Goal: Transaction & Acquisition: Purchase product/service

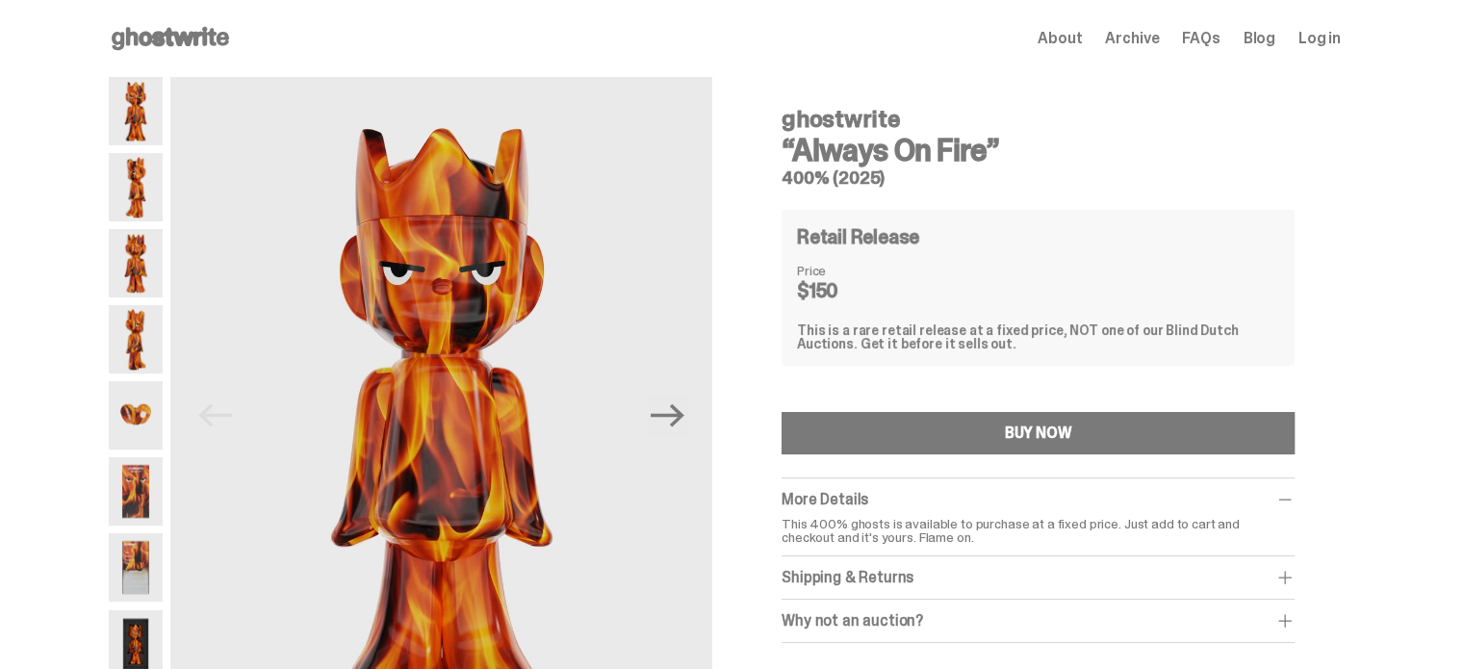
click at [136, 174] on img at bounding box center [136, 187] width 54 height 68
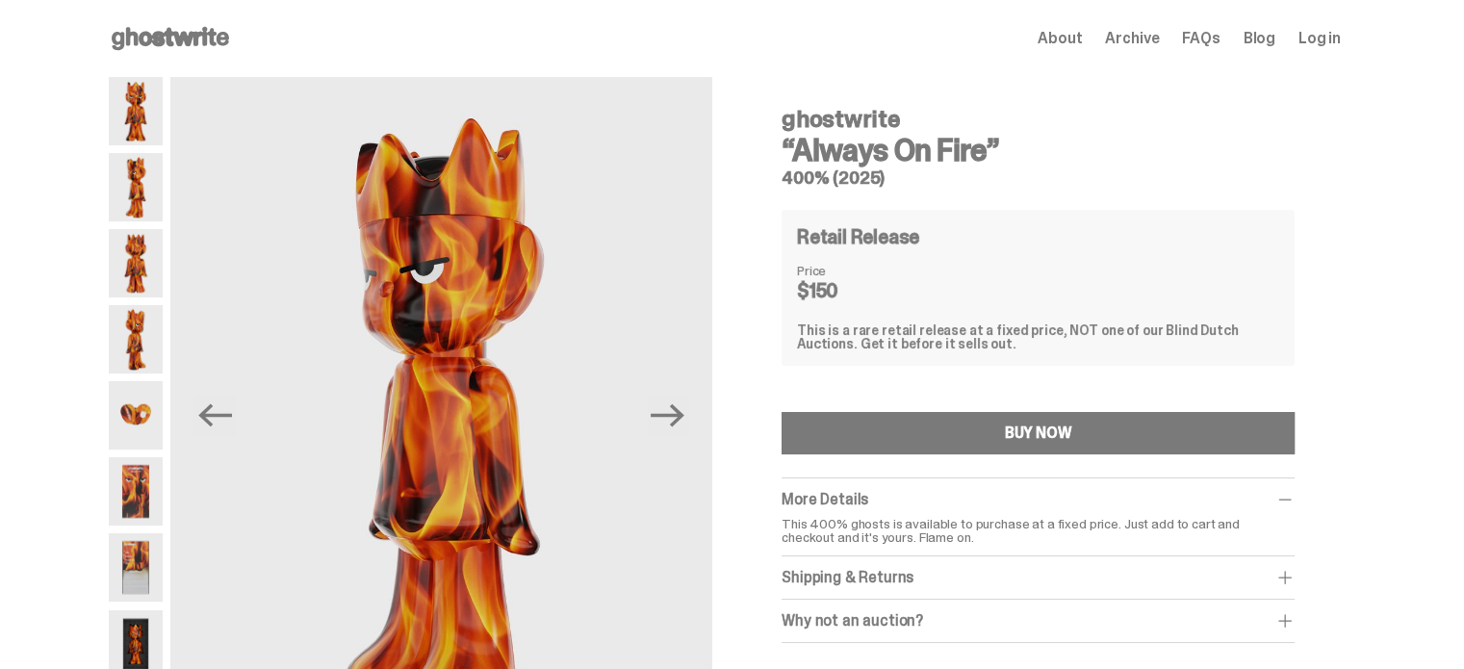
click at [139, 248] on img at bounding box center [136, 263] width 54 height 68
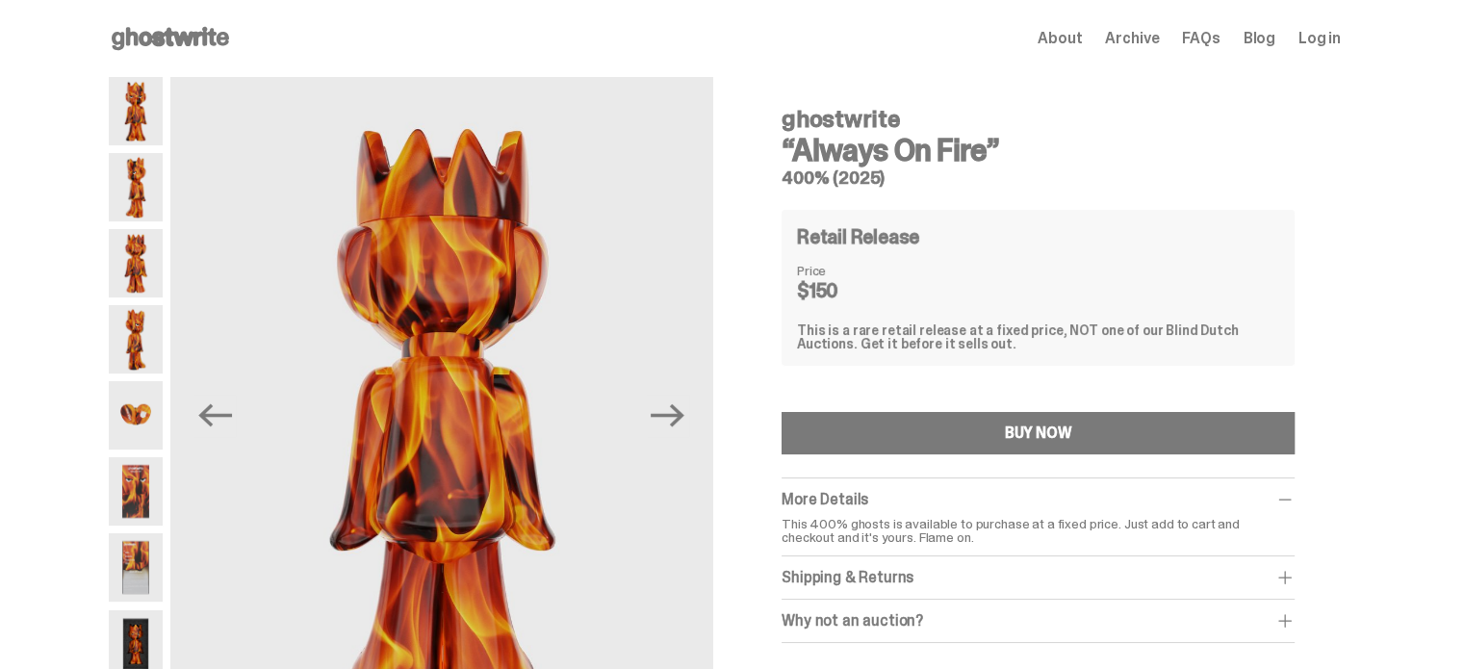
click at [155, 312] on img at bounding box center [136, 339] width 54 height 68
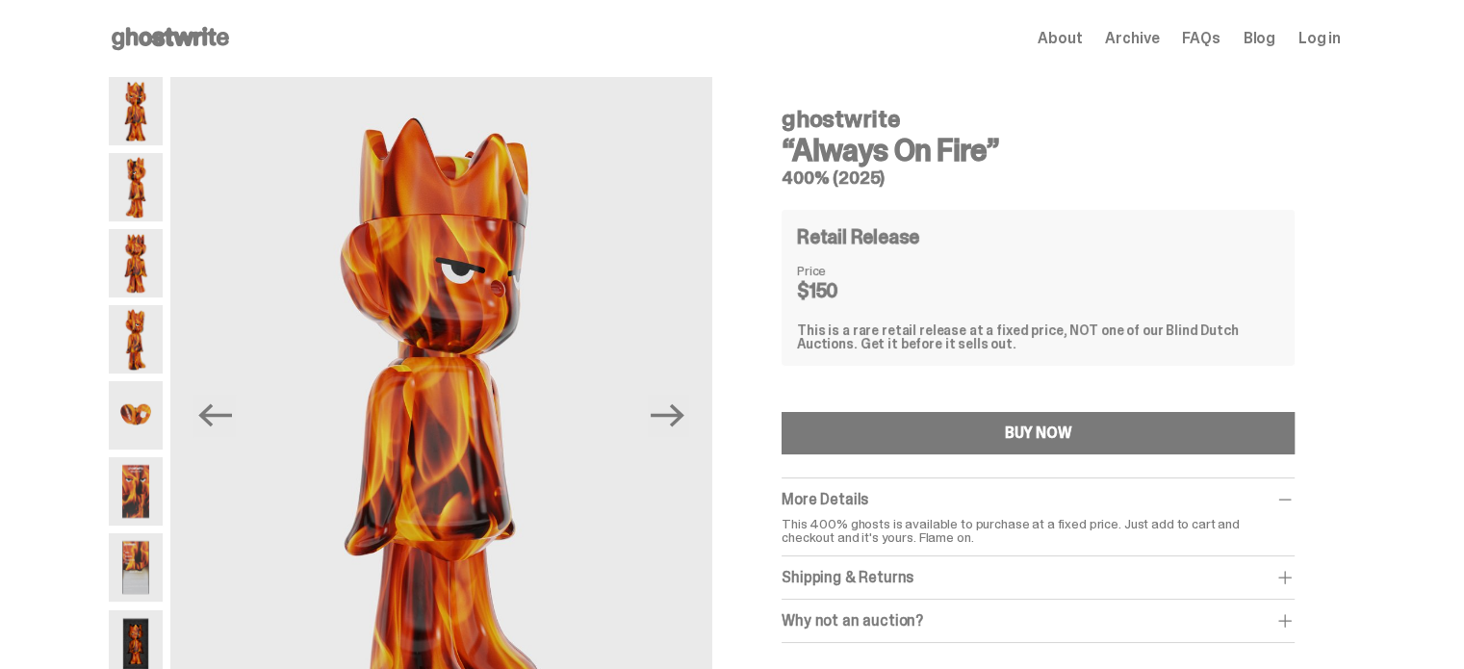
click at [148, 426] on img at bounding box center [136, 415] width 54 height 68
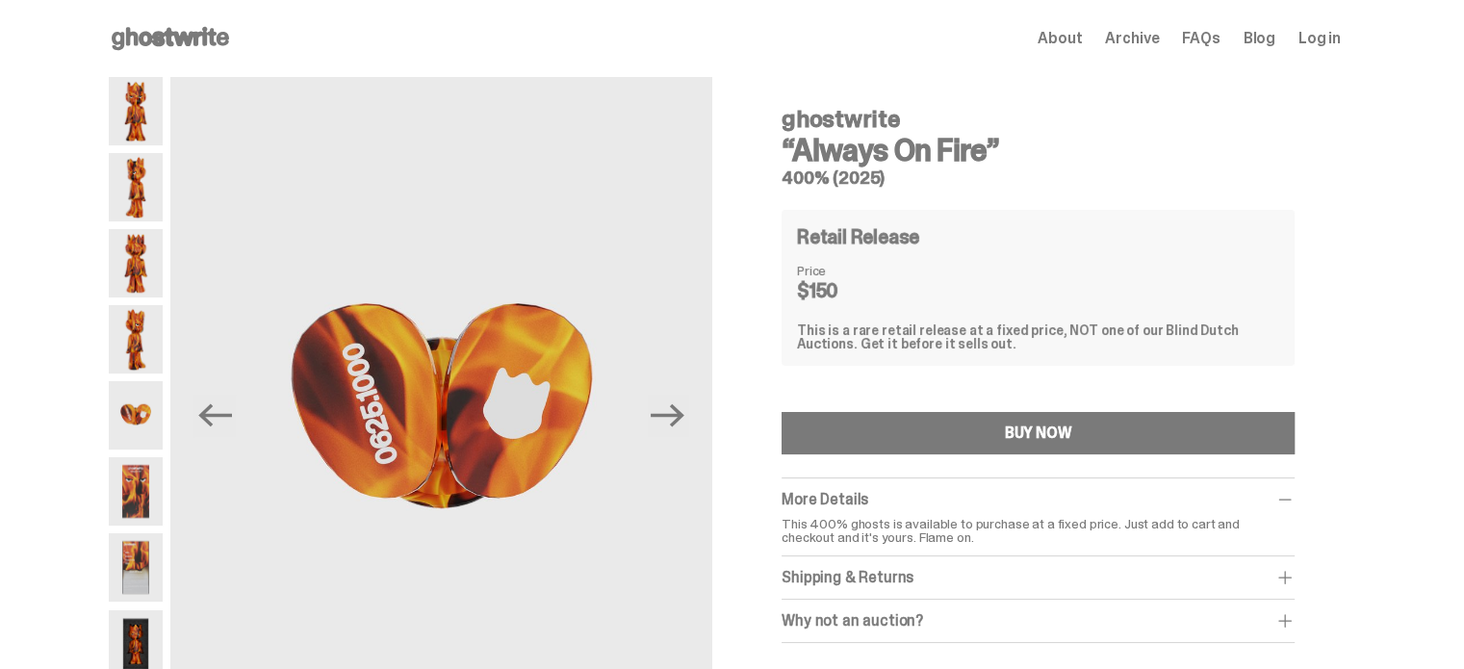
click at [149, 477] on img at bounding box center [136, 491] width 54 height 68
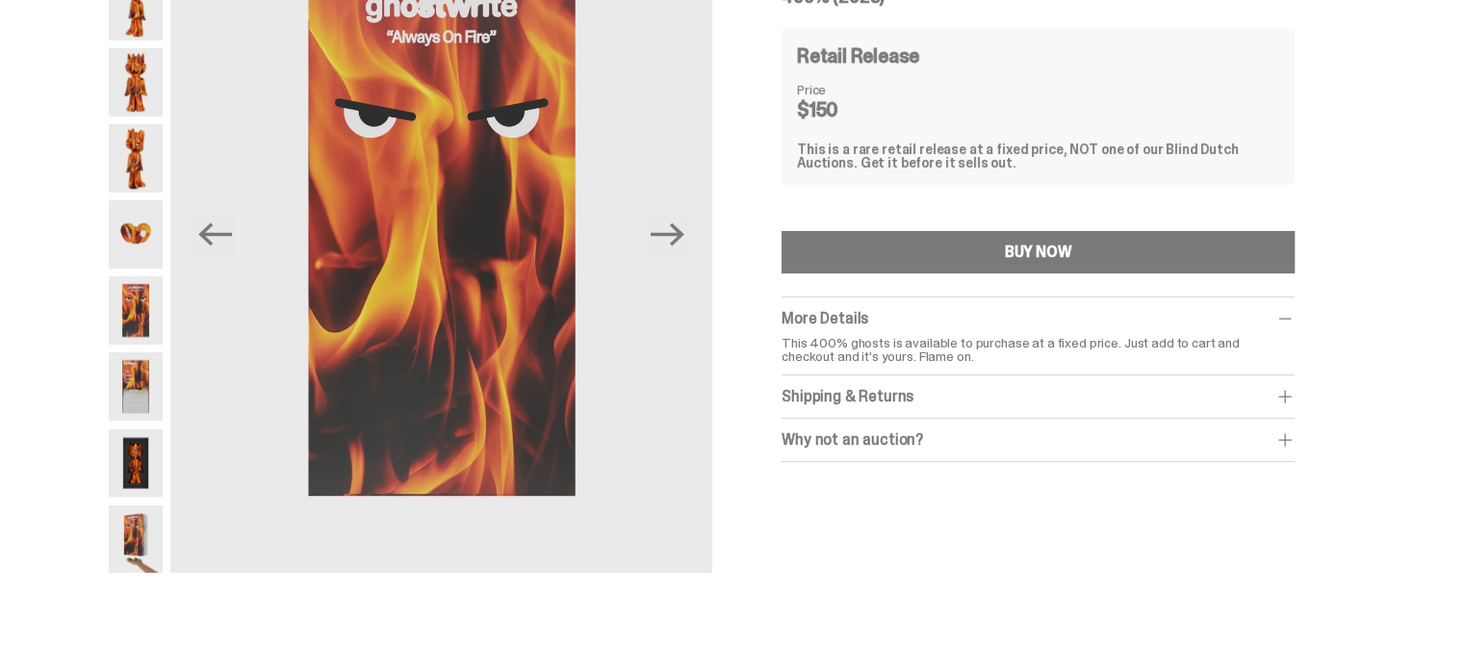
scroll to position [193, 0]
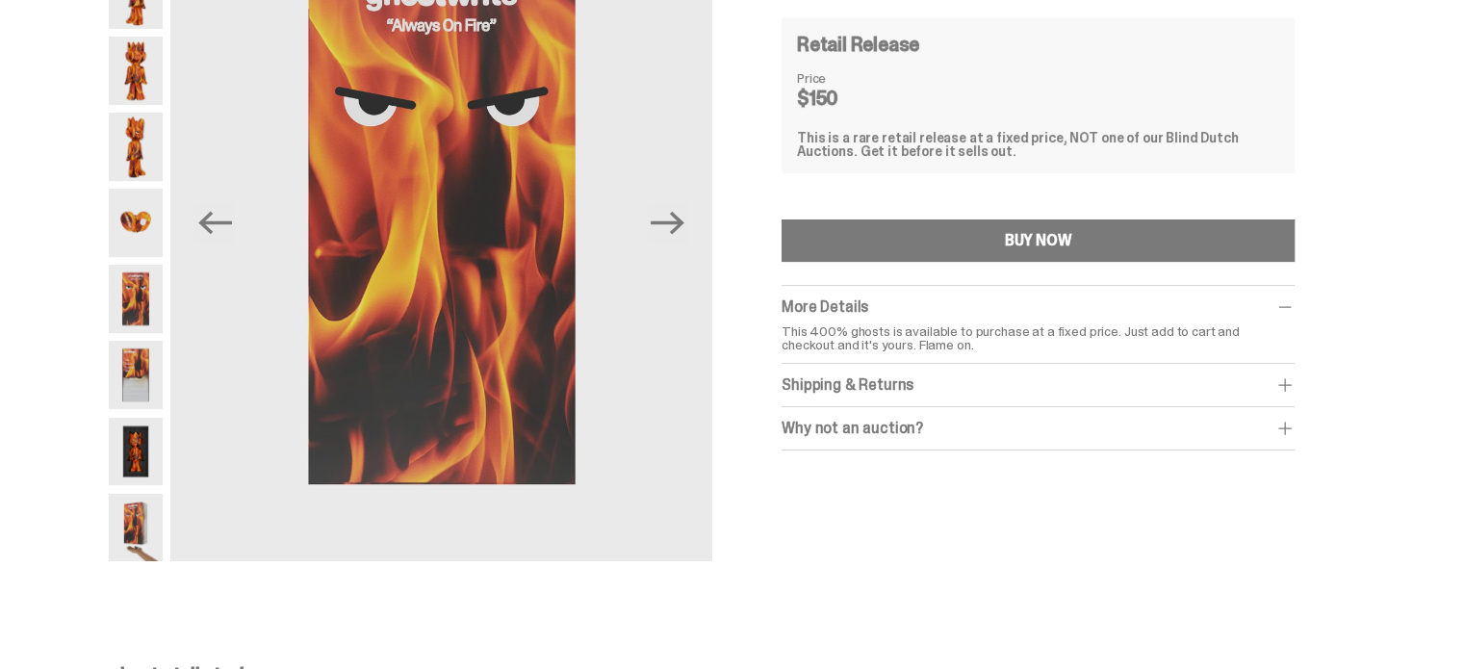
click at [138, 383] on img at bounding box center [136, 375] width 54 height 68
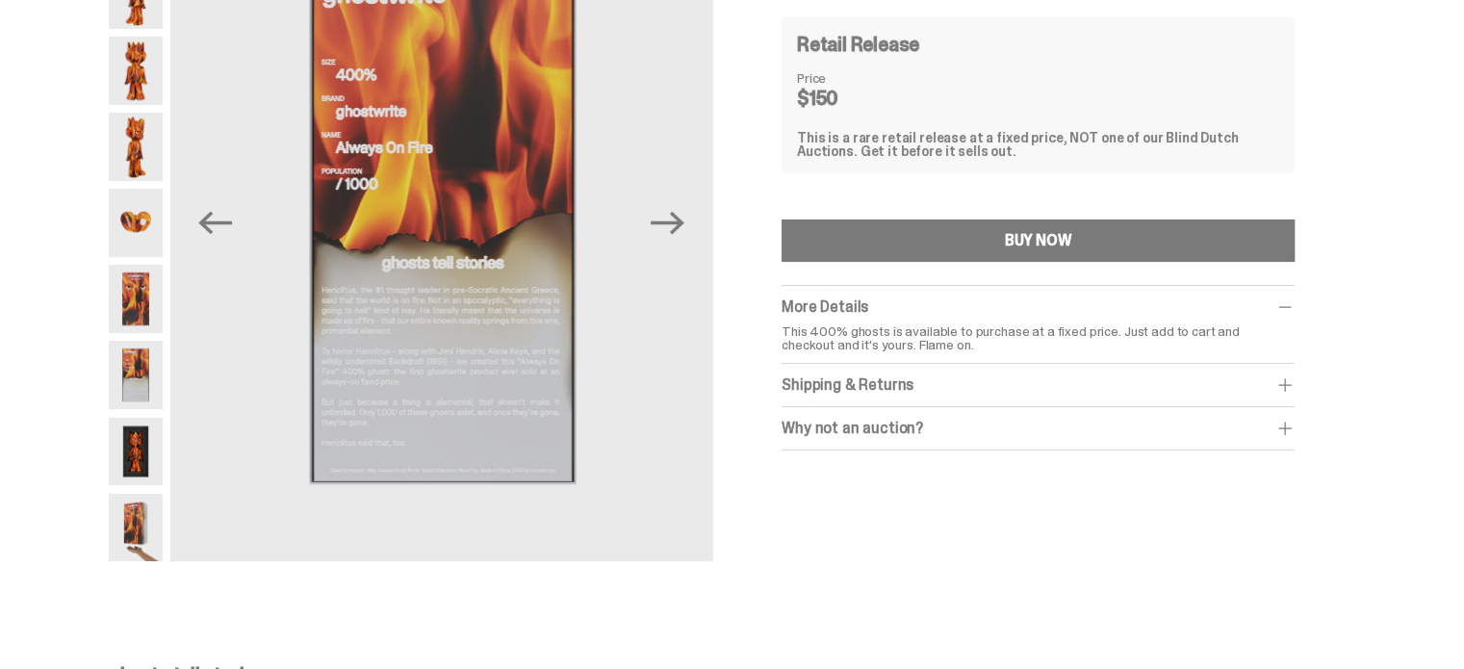
click at [154, 459] on img at bounding box center [136, 452] width 54 height 68
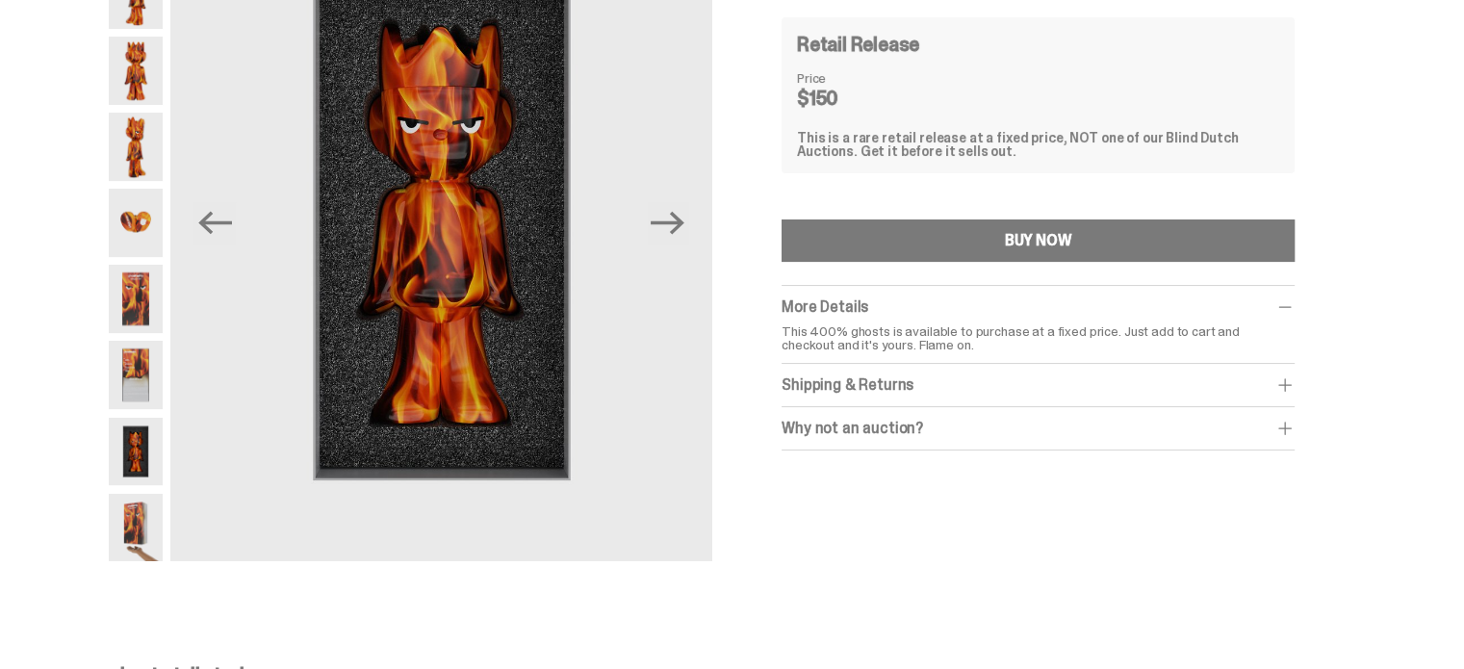
click at [142, 525] on img at bounding box center [136, 528] width 54 height 68
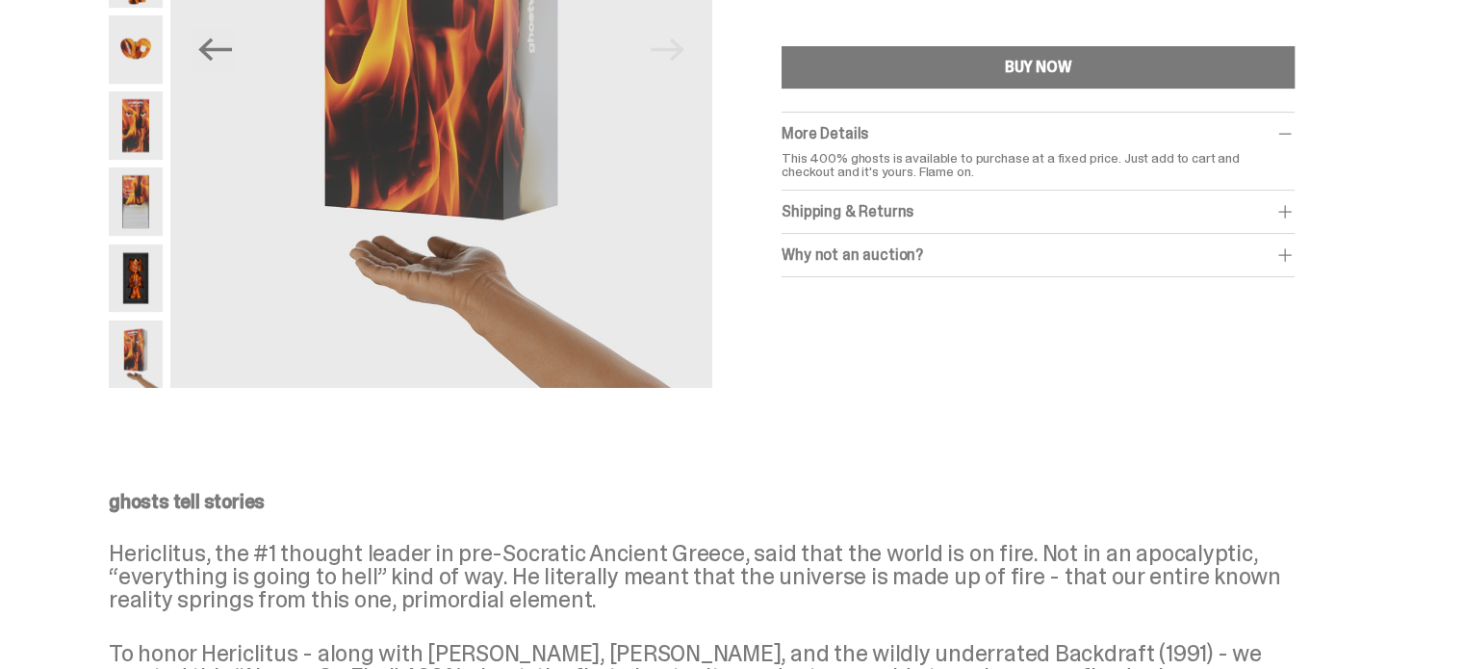
scroll to position [385, 0]
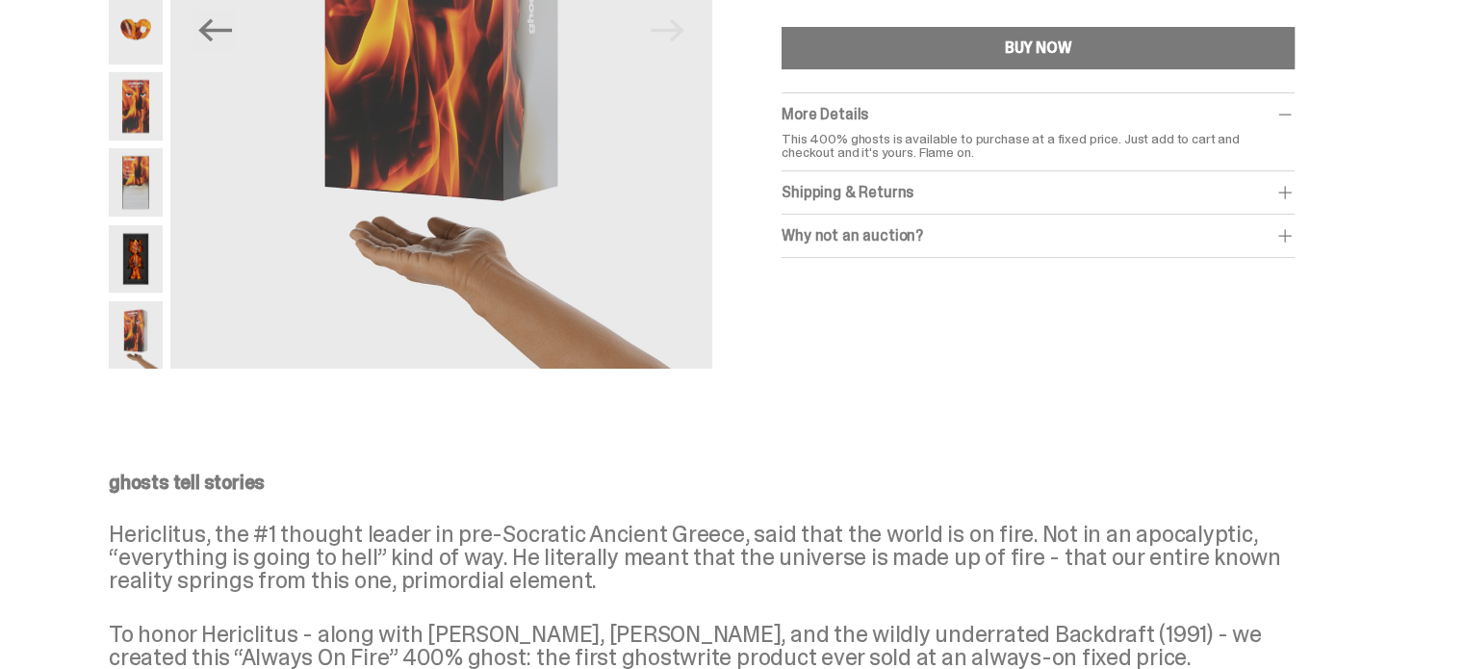
click at [148, 362] on img at bounding box center [136, 335] width 54 height 68
click at [140, 263] on img at bounding box center [136, 259] width 54 height 68
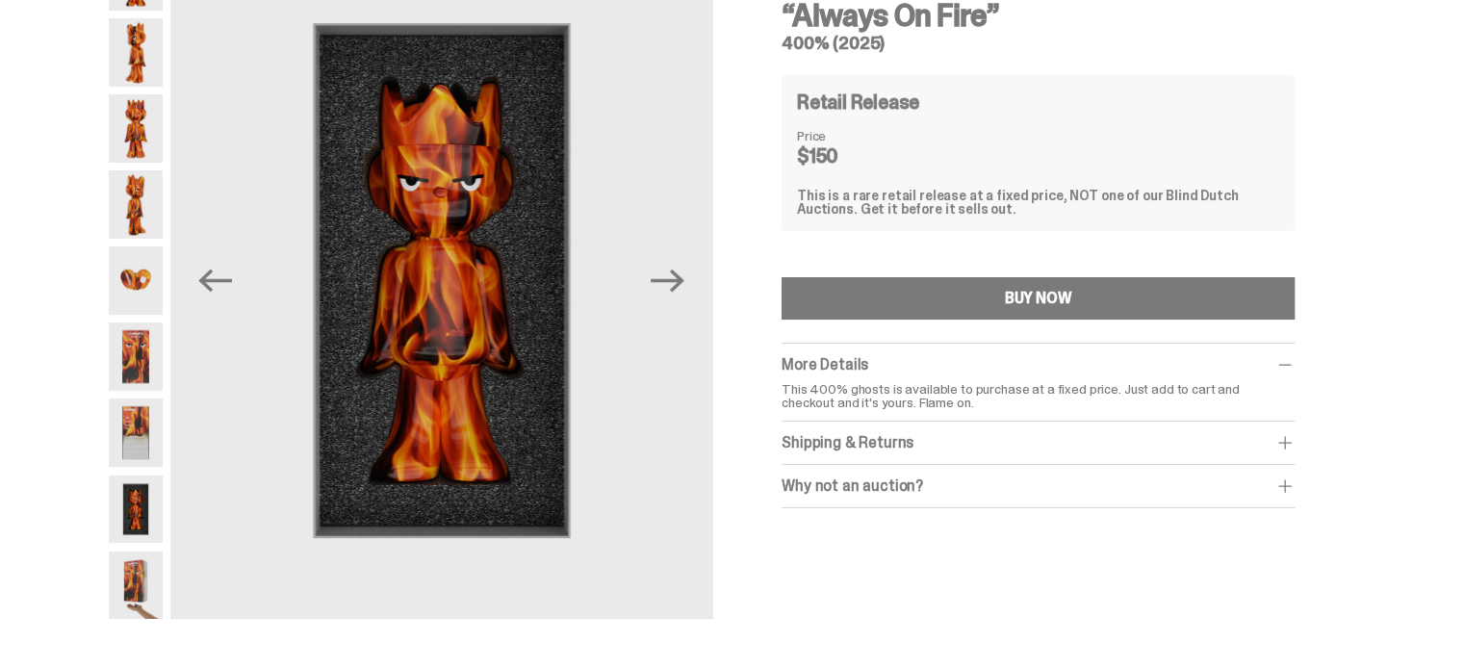
scroll to position [96, 0]
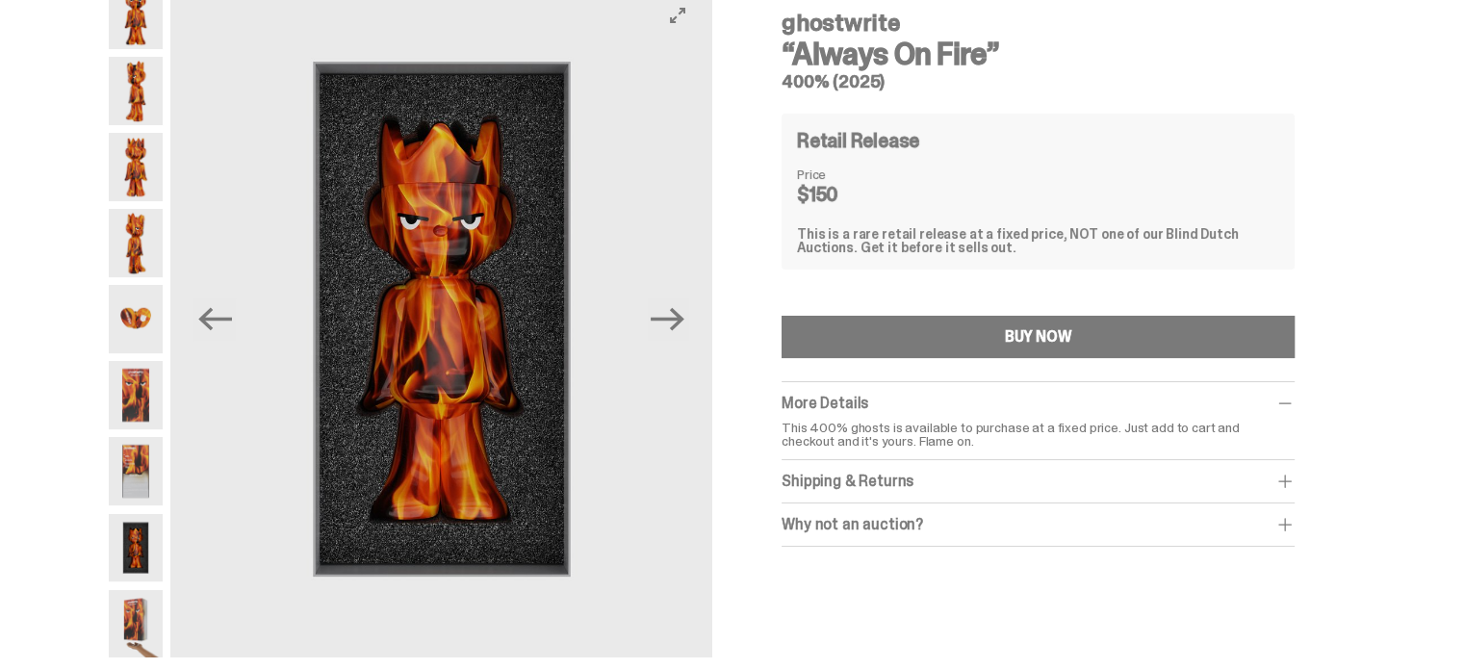
click at [397, 265] on img at bounding box center [441, 319] width 542 height 677
click at [679, 22] on icon "View full-screen" at bounding box center [677, 15] width 15 height 15
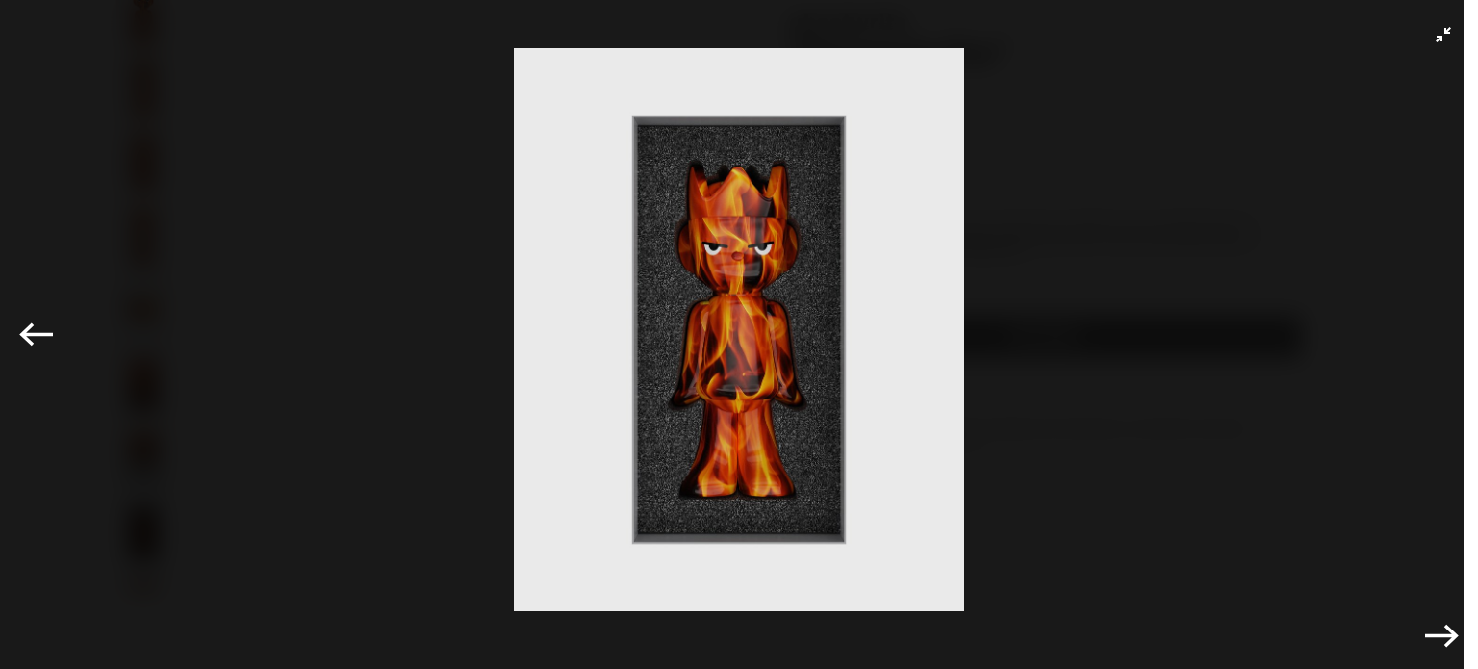
click at [27, 338] on icon "Previous" at bounding box center [36, 333] width 34 height 23
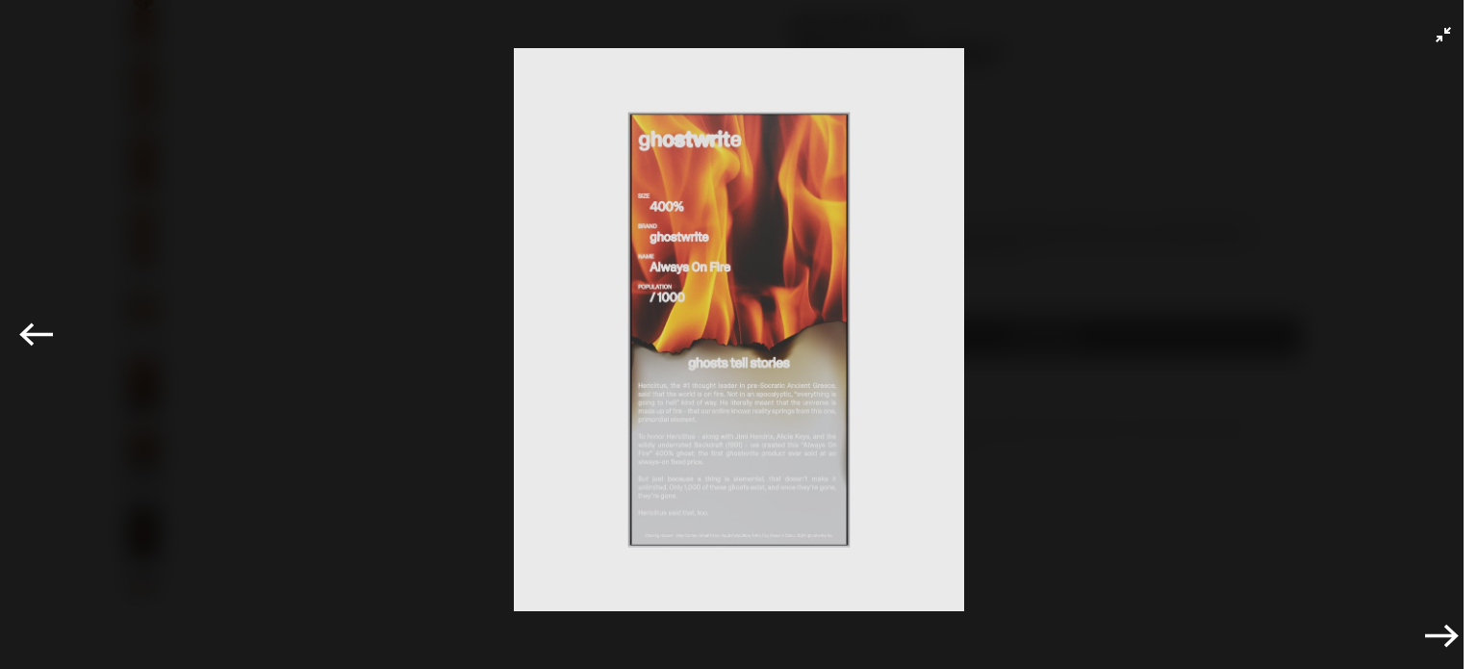
click at [29, 336] on icon "Previous" at bounding box center [36, 335] width 34 height 34
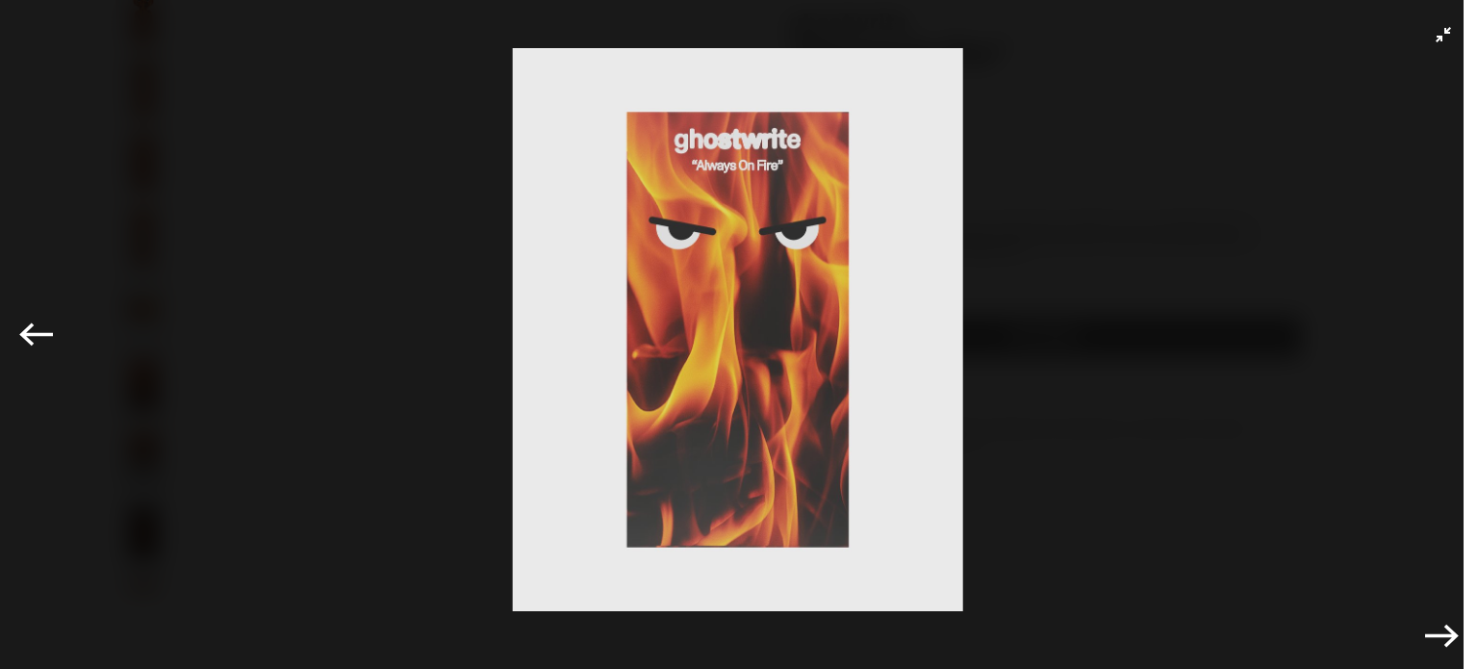
click at [29, 336] on icon "Previous" at bounding box center [36, 335] width 34 height 34
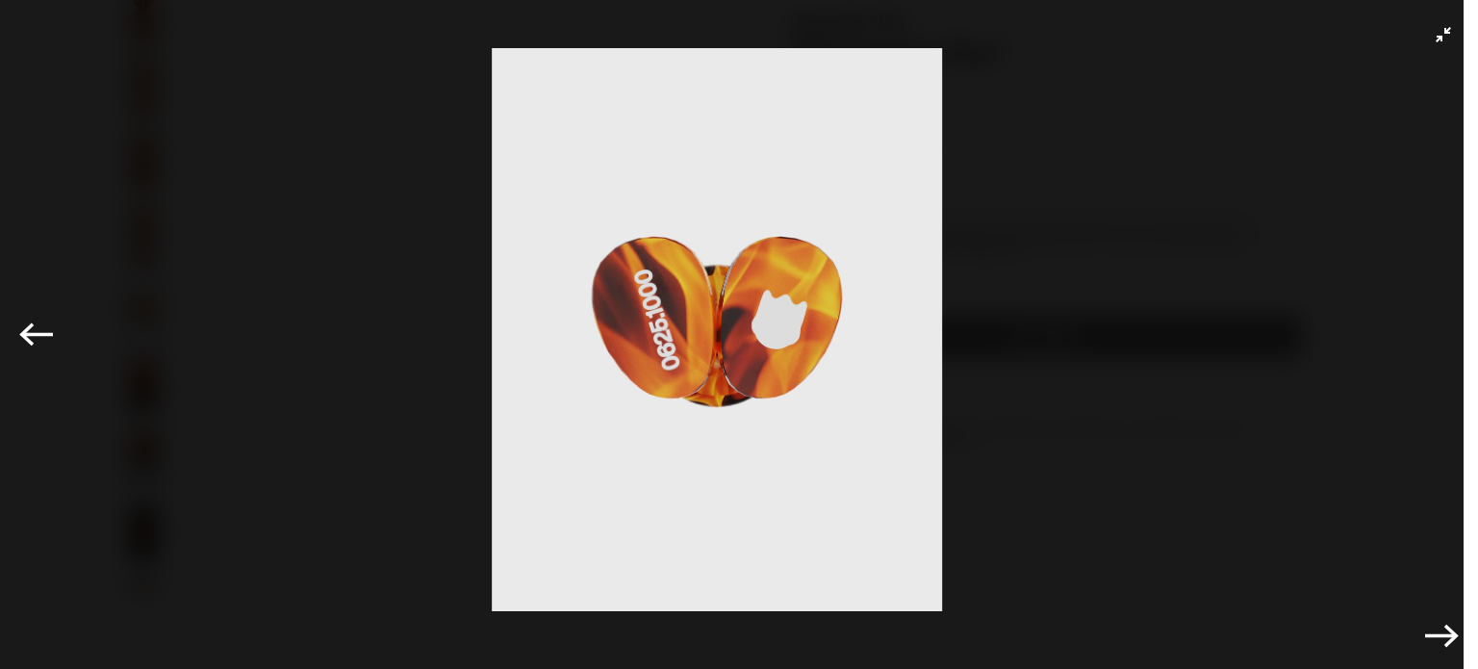
click at [30, 335] on icon "Previous" at bounding box center [36, 333] width 34 height 23
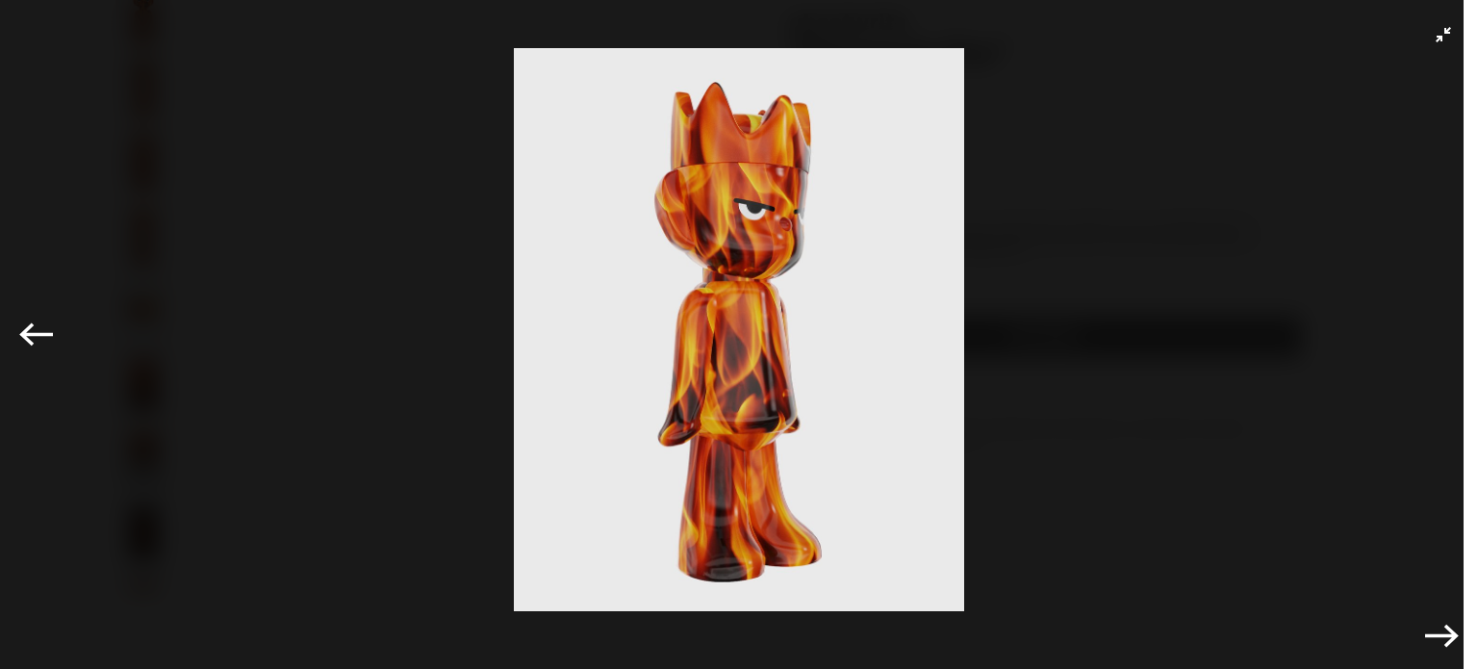
click at [30, 335] on icon "Previous" at bounding box center [36, 333] width 34 height 23
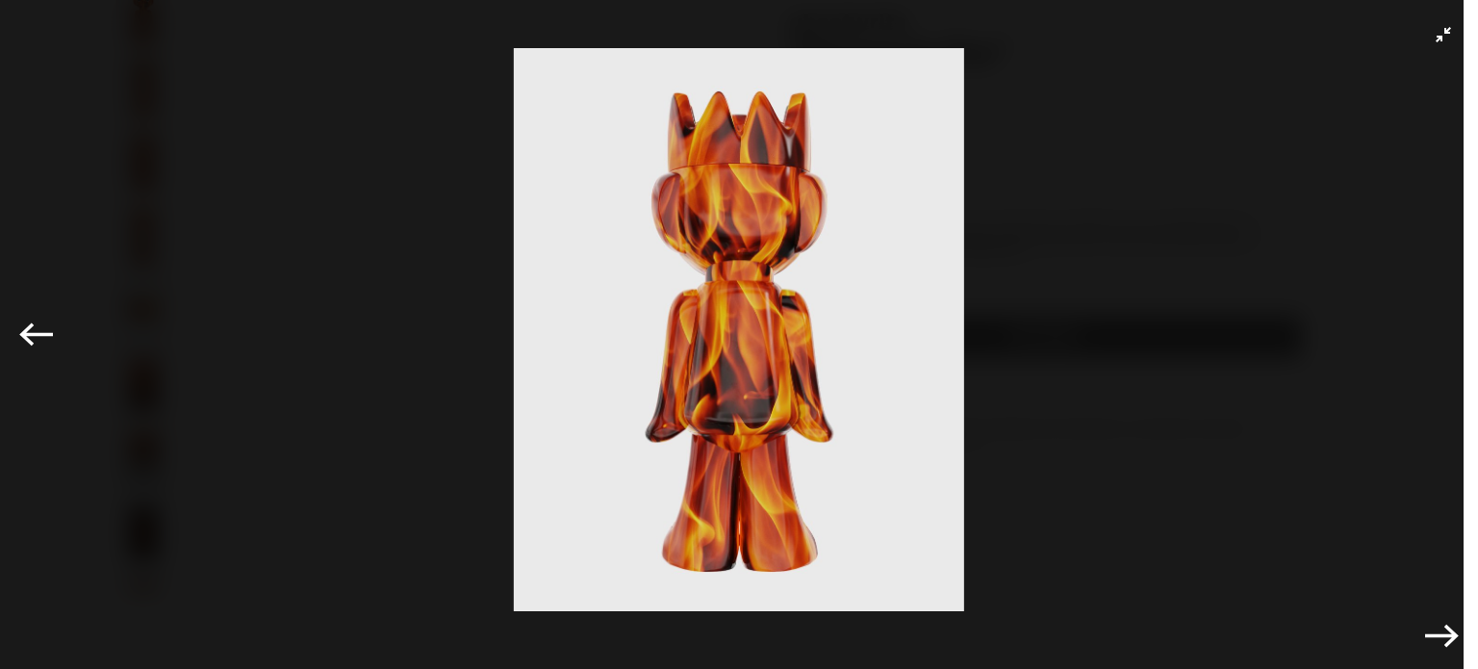
click at [30, 335] on icon "Previous" at bounding box center [36, 333] width 34 height 23
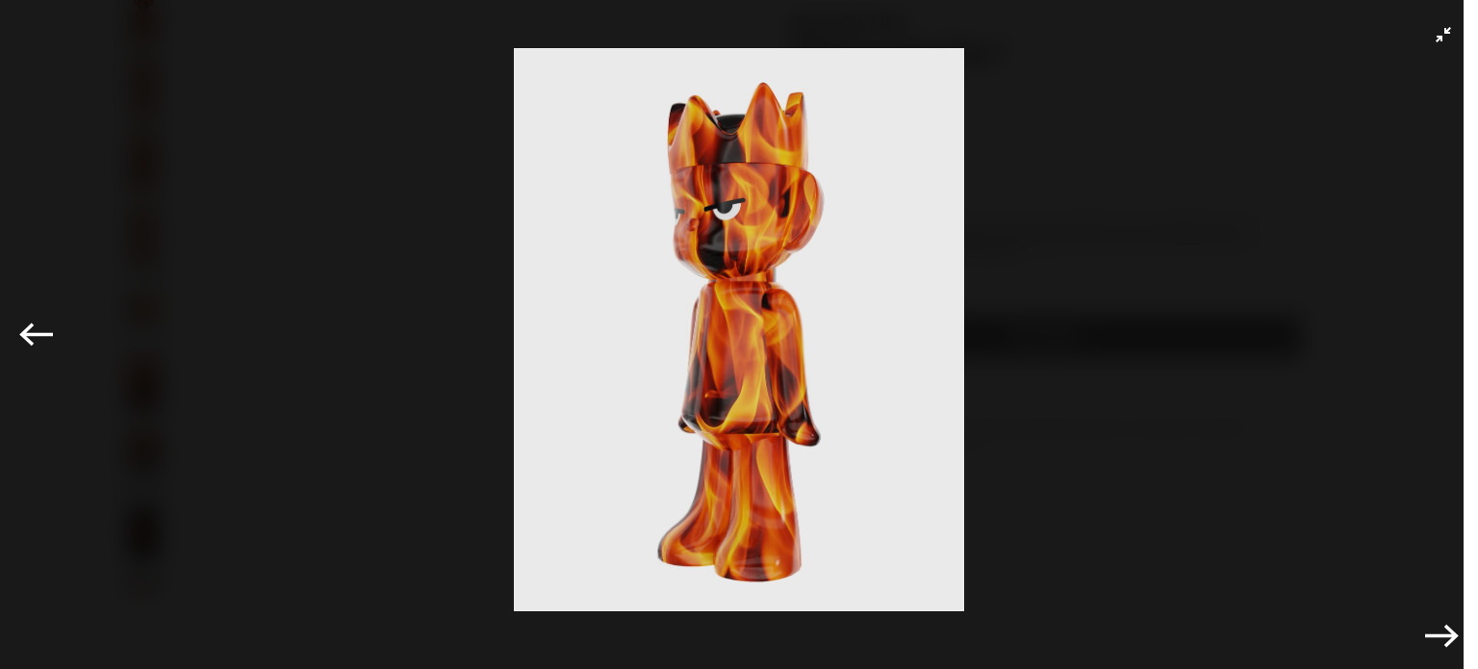
click at [30, 335] on icon "Previous" at bounding box center [36, 333] width 34 height 23
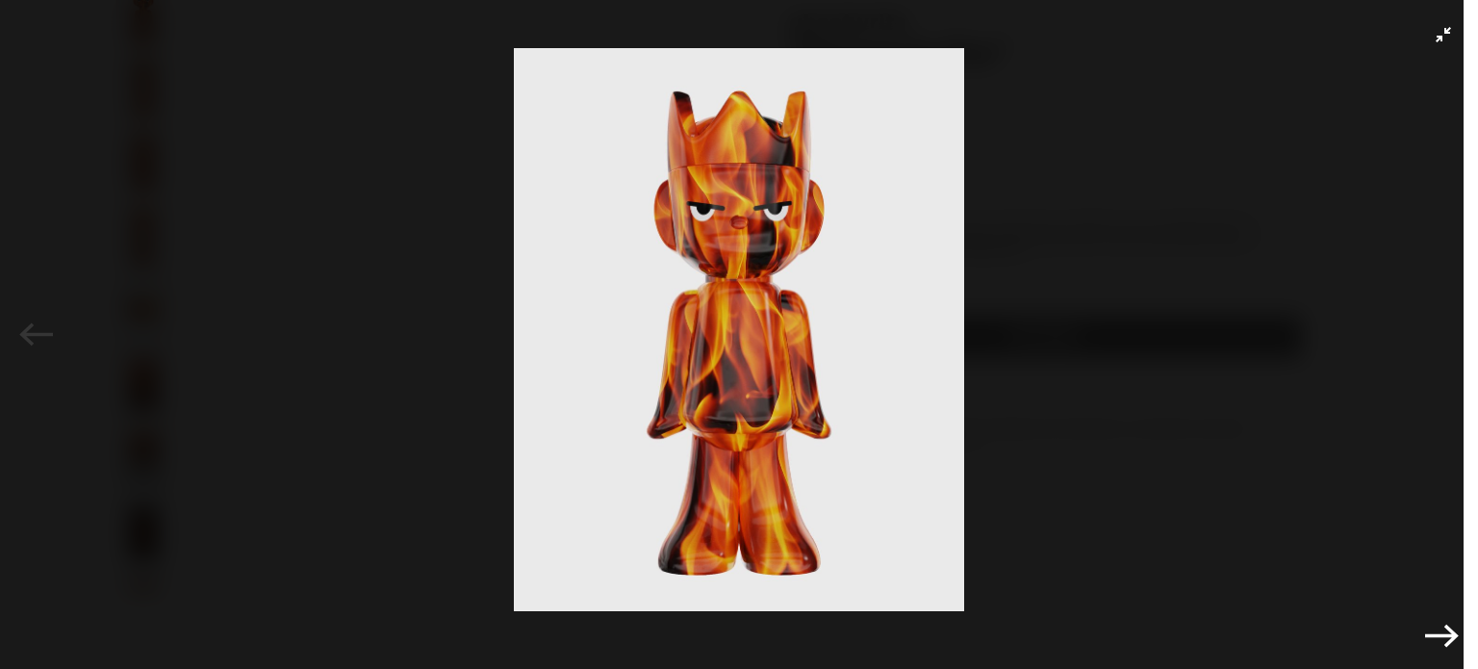
click at [31, 334] on div "Previous Next" at bounding box center [739, 334] width 1478 height 669
click at [1430, 638] on icon "Next" at bounding box center [1442, 636] width 34 height 34
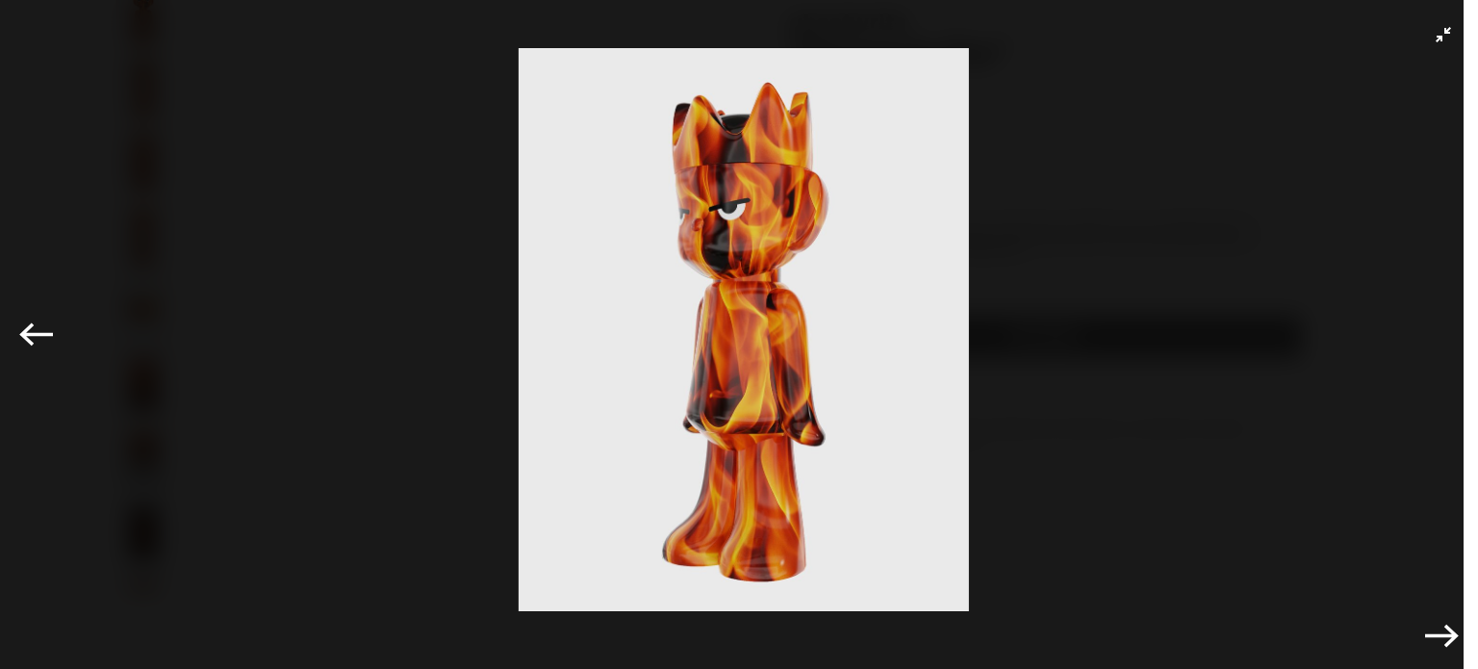
click at [1349, 168] on img at bounding box center [744, 329] width 1382 height 563
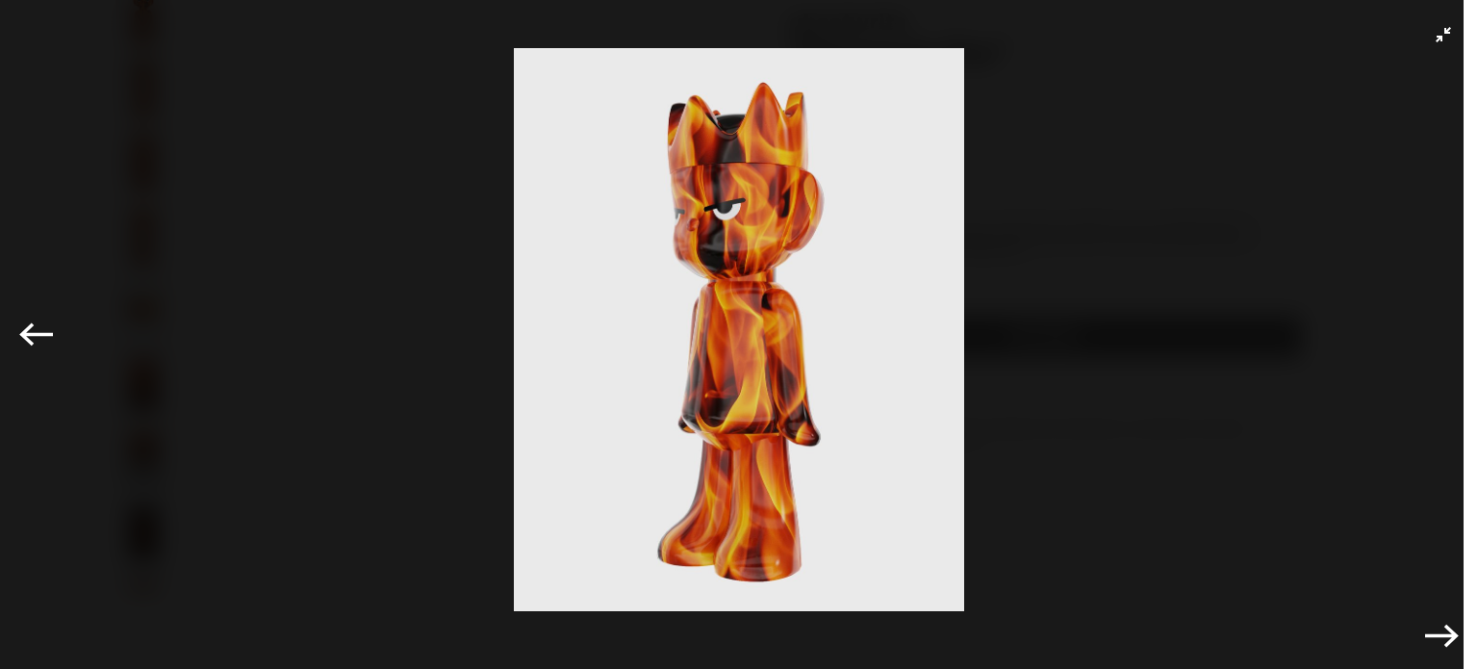
click at [1436, 38] on icon "Exit full-screen" at bounding box center [1443, 34] width 15 height 15
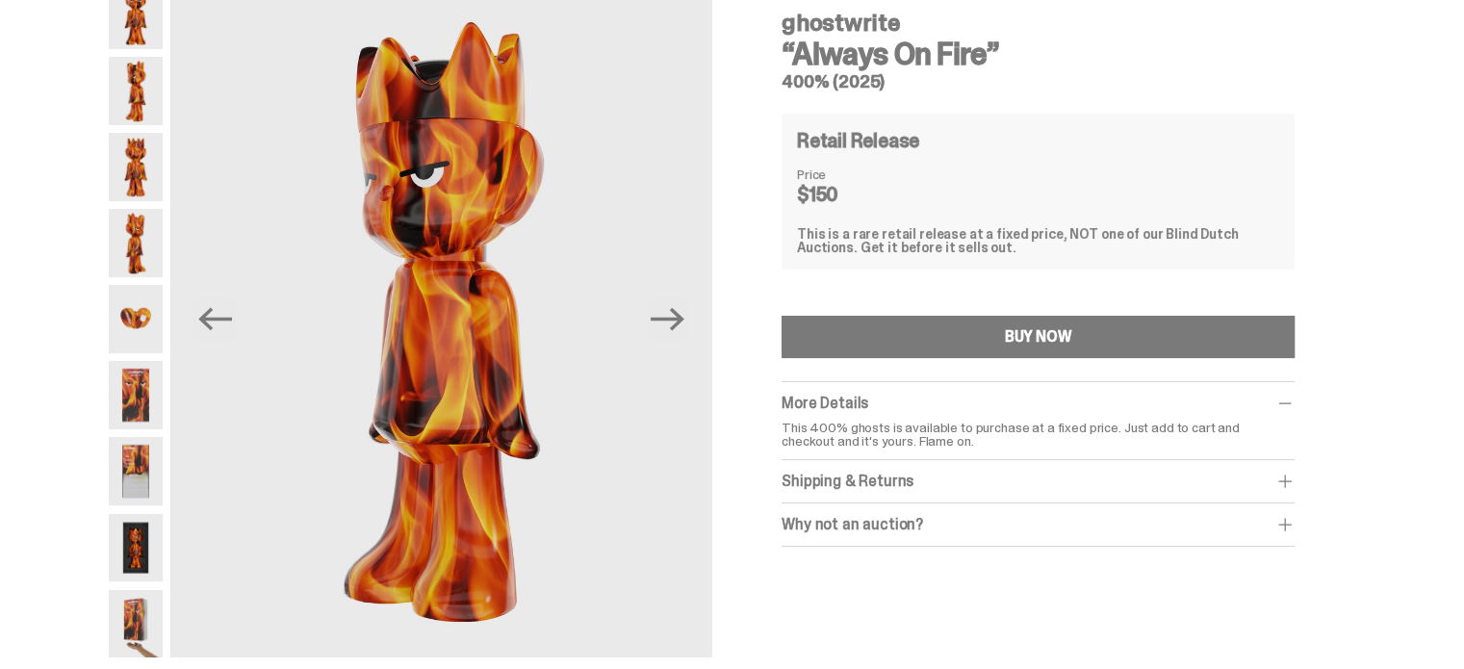
click at [953, 476] on div "Shipping & Returns" at bounding box center [1038, 481] width 513 height 19
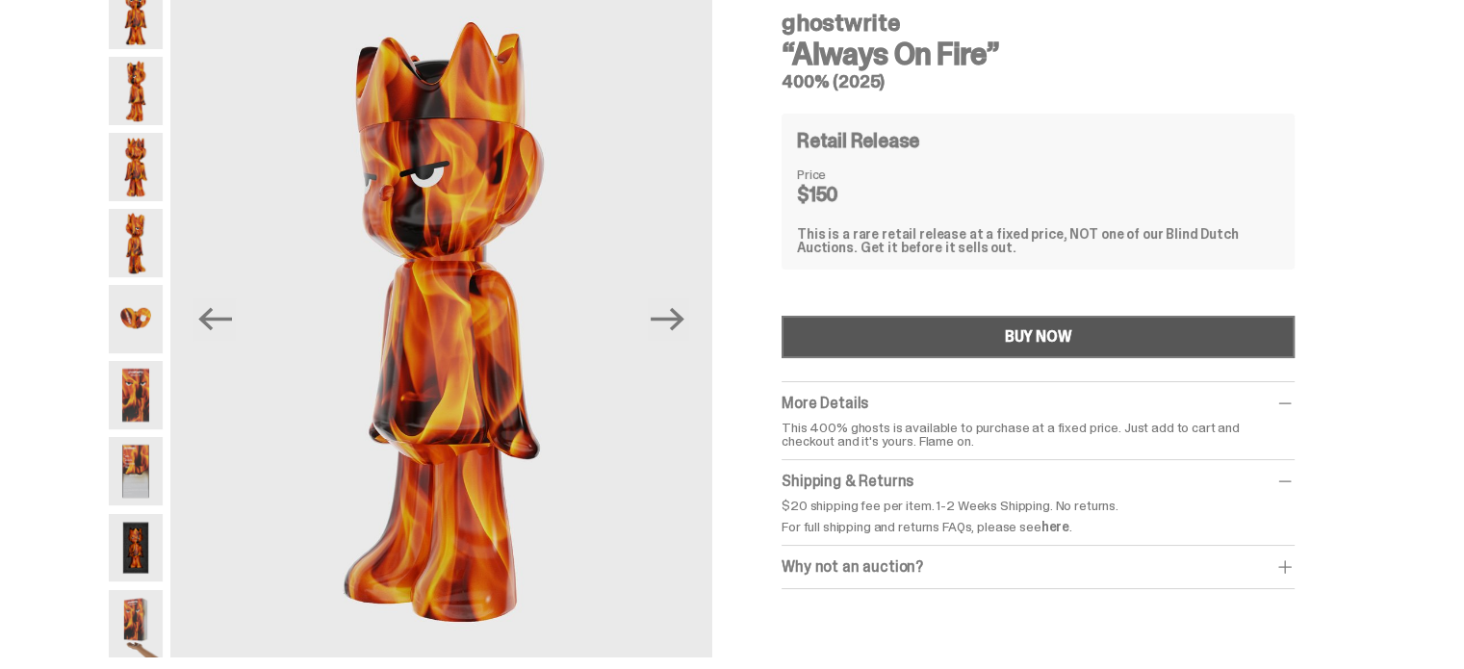
click at [1057, 321] on button "BUY NOW" at bounding box center [1038, 337] width 513 height 42
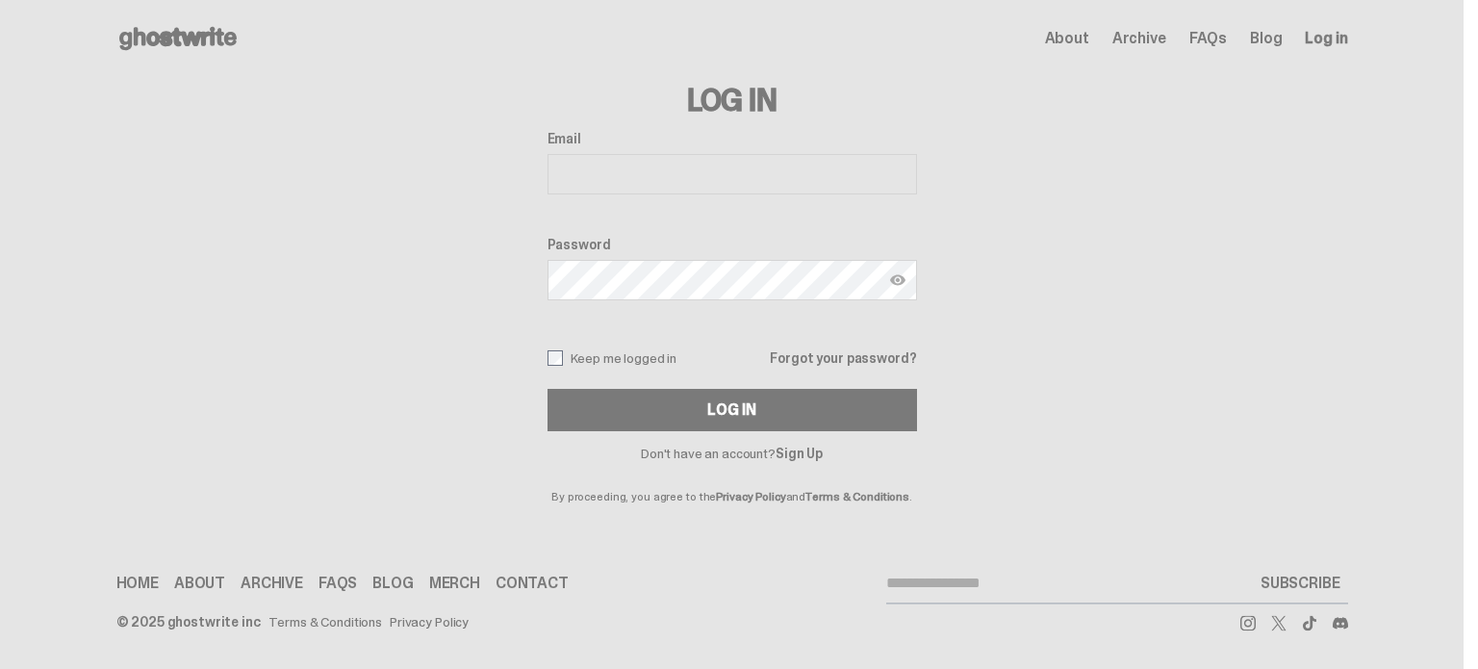
type input "**********"
click at [725, 384] on div "**********" at bounding box center [733, 281] width 370 height 300
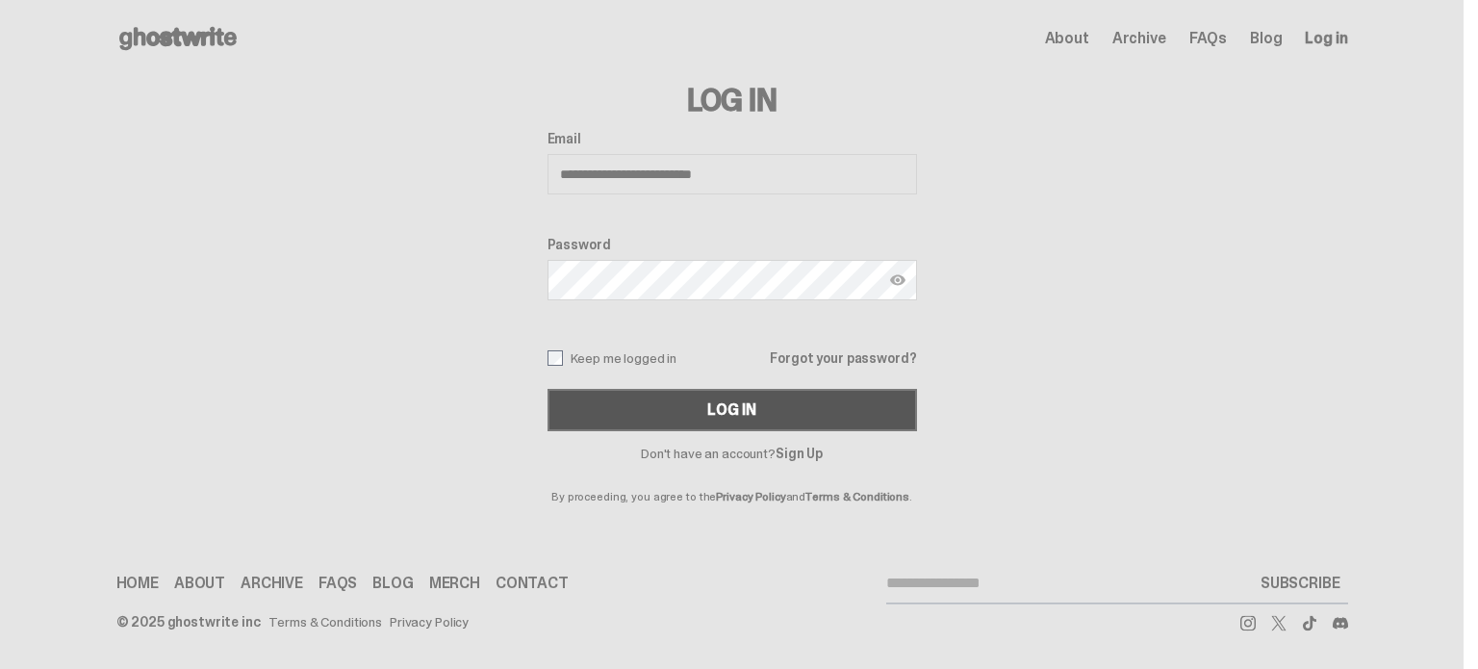
click at [720, 414] on div "Log In" at bounding box center [731, 409] width 48 height 15
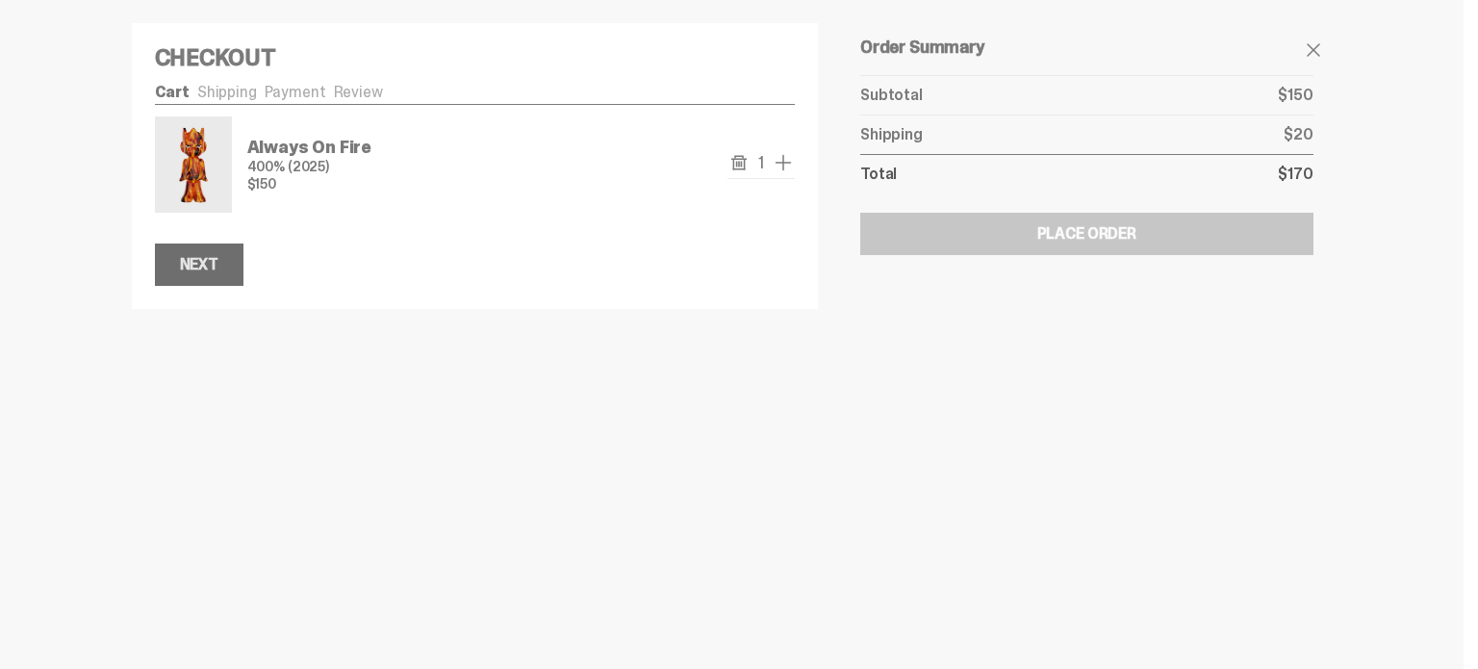
click at [239, 261] on button "Next" at bounding box center [199, 265] width 89 height 42
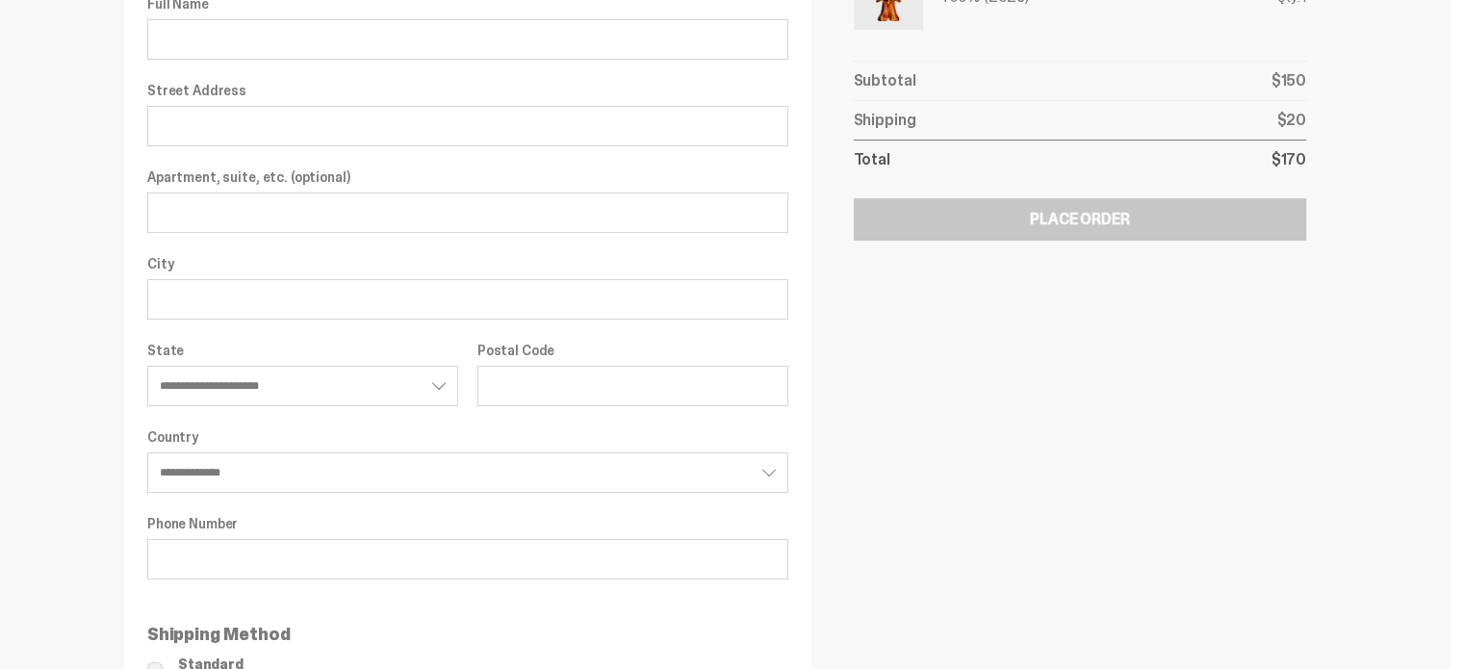
scroll to position [193, 0]
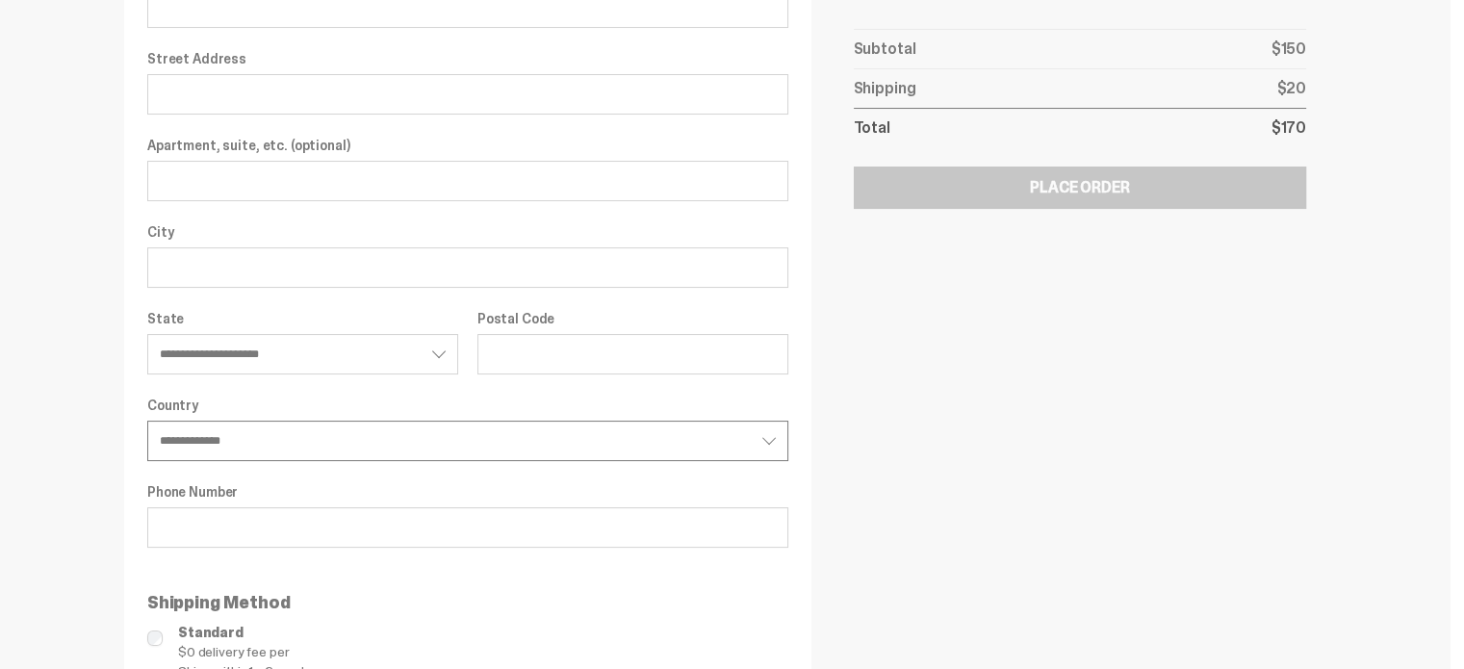
click at [307, 443] on select "**********" at bounding box center [467, 441] width 641 height 40
click at [315, 423] on select "**********" at bounding box center [467, 441] width 641 height 40
click at [310, 461] on div "**********" at bounding box center [467, 322] width 641 height 716
click at [307, 446] on select "**********" at bounding box center [467, 441] width 641 height 40
click at [154, 421] on select "**********" at bounding box center [467, 441] width 641 height 40
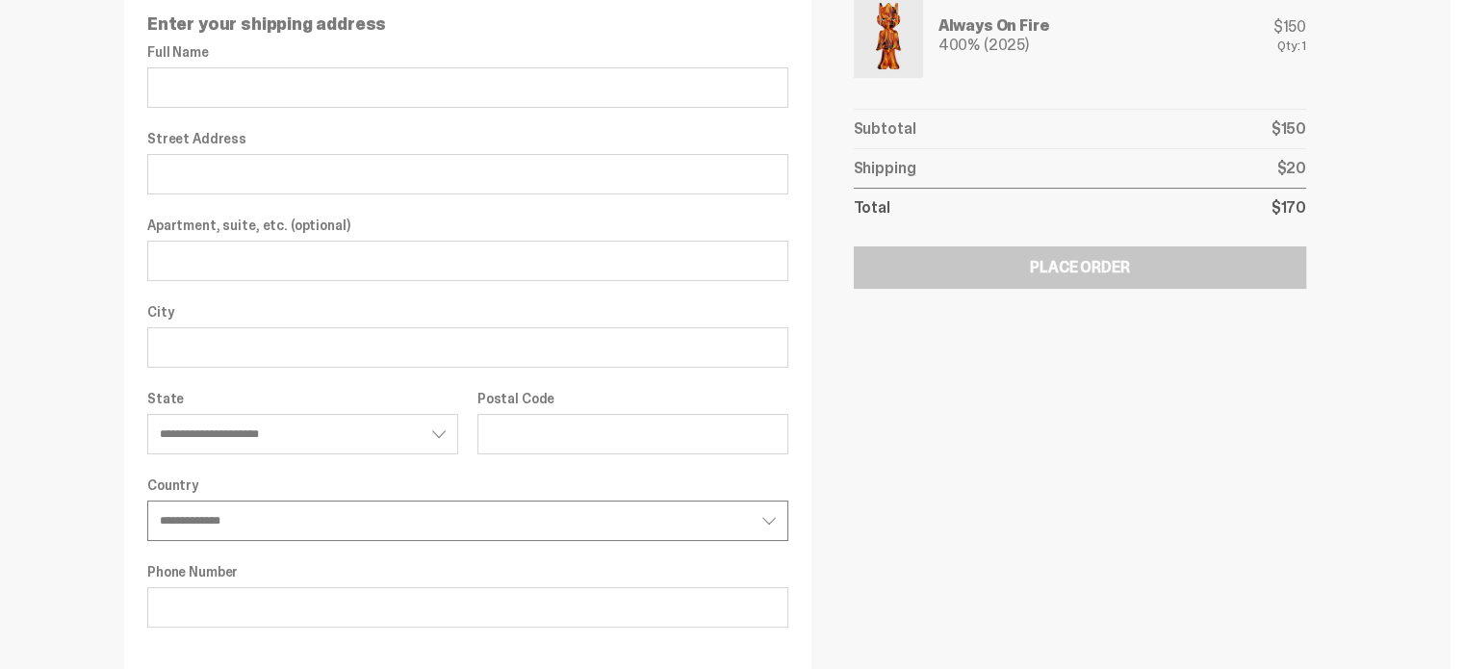
scroll to position [0, 0]
